Goal: Use online tool/utility: Utilize a website feature to perform a specific function

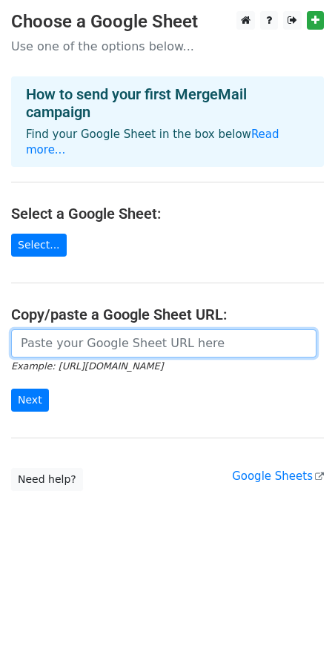
click at [138, 355] on input "url" at bounding box center [164, 343] width 306 height 28
paste input "[URL][DOMAIN_NAME]"
type input "[URL][DOMAIN_NAME]"
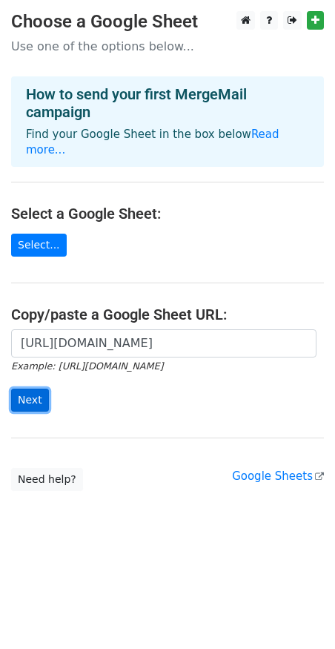
click at [22, 400] on input "Next" at bounding box center [30, 400] width 38 height 23
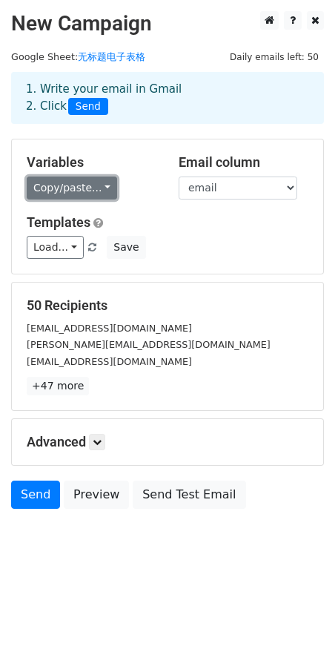
click at [96, 199] on link "Copy/paste..." at bounding box center [72, 188] width 90 height 23
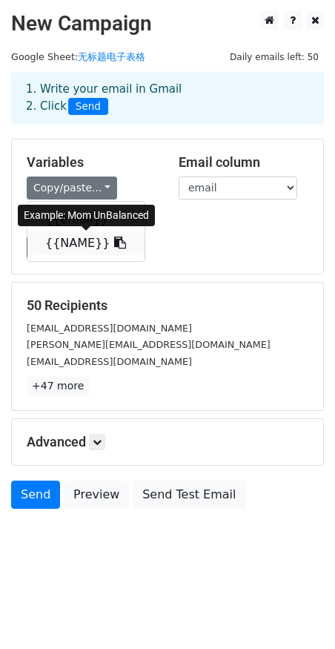
click at [86, 237] on link "{{NAME}}" at bounding box center [85, 243] width 117 height 24
